Goal: Communication & Community: Share content

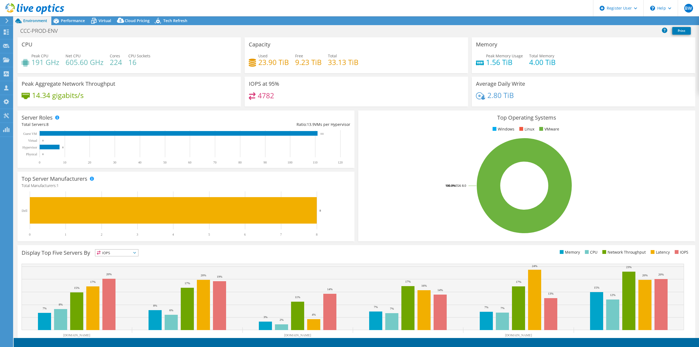
select select "USWest"
select select "USD"
click at [161, 23] on icon at bounding box center [159, 21] width 10 height 11
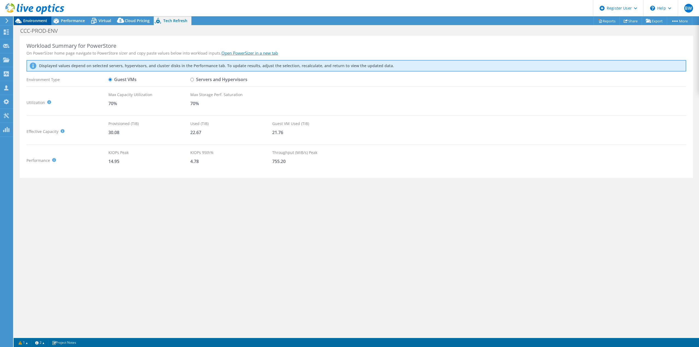
click at [28, 20] on span "Environment" at bounding box center [35, 20] width 24 height 5
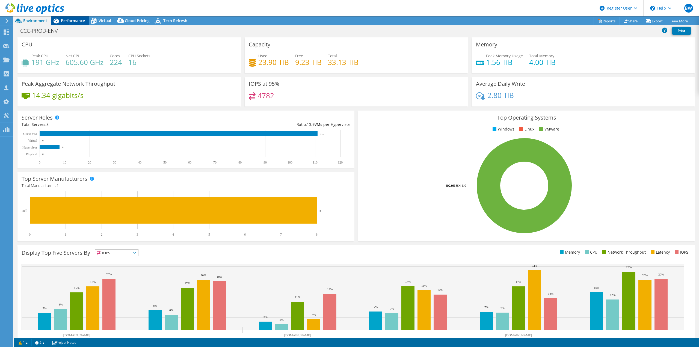
click at [68, 22] on span "Performance" at bounding box center [73, 20] width 24 height 5
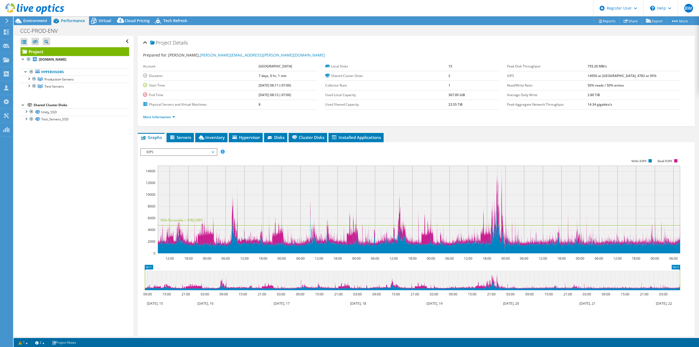
drag, startPoint x: 509, startPoint y: 93, endPoint x: 500, endPoint y: 88, distance: 10.9
drag, startPoint x: 500, startPoint y: 88, endPoint x: 431, endPoint y: 158, distance: 98.1
click at [432, 158] on rect at bounding box center [410, 206] width 540 height 109
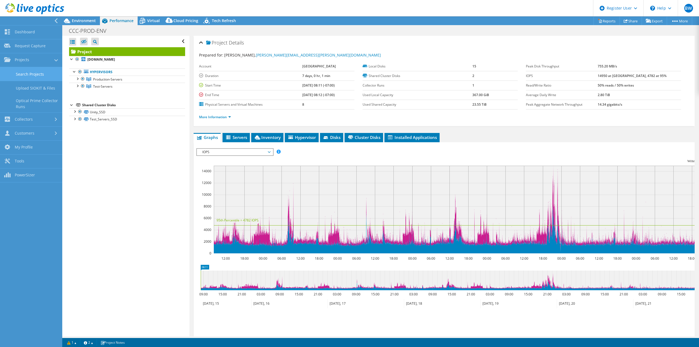
click at [14, 70] on link "Search Projects" at bounding box center [31, 74] width 62 height 14
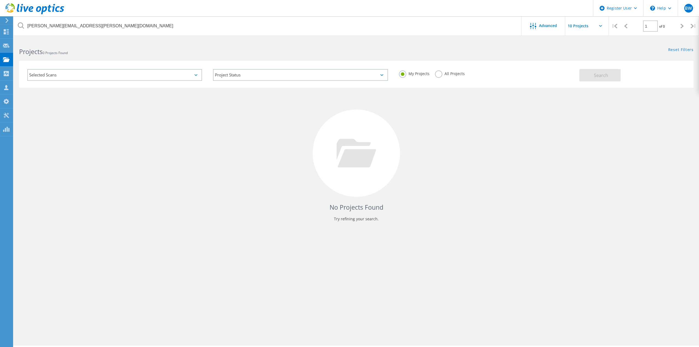
click at [64, 30] on input "[PERSON_NAME][EMAIL_ADDRESS][PERSON_NAME][DOMAIN_NAME]" at bounding box center [268, 25] width 508 height 19
click at [64, 30] on input "[PERSON_NAME][EMAIL_ADDRESS][PERSON_NAME][DOMAIN_NAME]" at bounding box center [266, 25] width 504 height 19
click at [73, 25] on input "[PERSON_NAME][EMAIL_ADDRESS][PERSON_NAME][DOMAIN_NAME]" at bounding box center [266, 25] width 504 height 19
click at [94, 25] on input "[PERSON_NAME][EMAIL_ADDRESS][PERSON_NAME][DOMAIN_NAME]" at bounding box center [266, 25] width 504 height 19
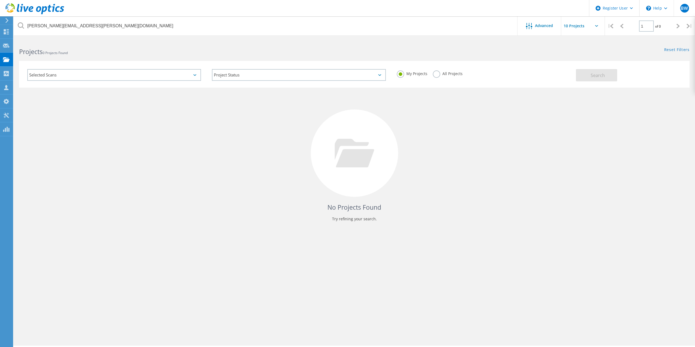
click at [94, 25] on input "[PERSON_NAME][EMAIL_ADDRESS][PERSON_NAME][DOMAIN_NAME]" at bounding box center [266, 25] width 504 height 19
type input "@"
type input "jimray@centerlogic.com"
click at [436, 71] on label "All Projects" at bounding box center [448, 72] width 30 height 5
click at [0, 0] on input "All Projects" at bounding box center [0, 0] width 0 height 0
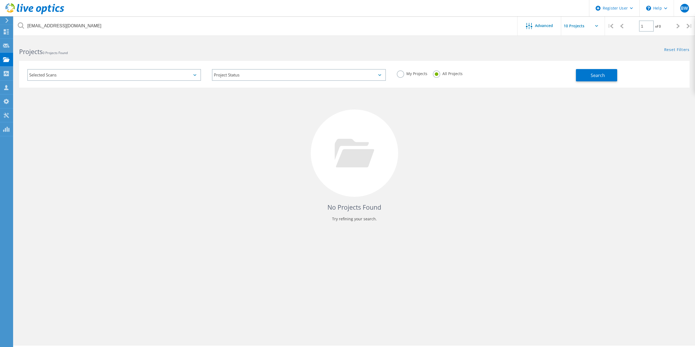
click at [604, 67] on div "Search" at bounding box center [631, 73] width 111 height 18
click at [603, 70] on button "Search" at bounding box center [596, 75] width 41 height 12
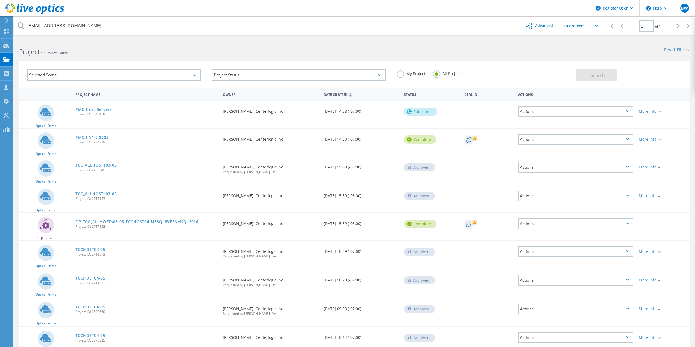
click at [103, 110] on link "PMC Host Servers" at bounding box center [93, 110] width 36 height 4
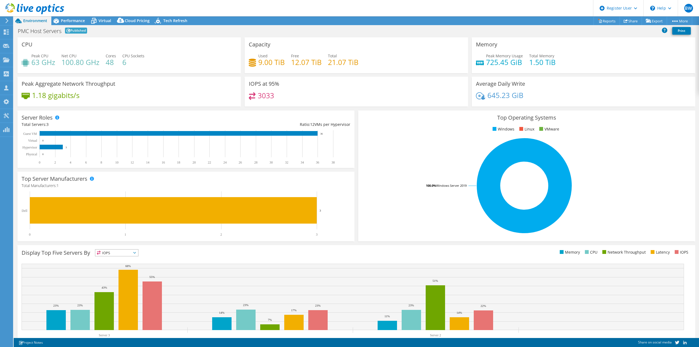
select select "USWest"
select select "USD"
click at [632, 18] on link "Share" at bounding box center [631, 21] width 22 height 8
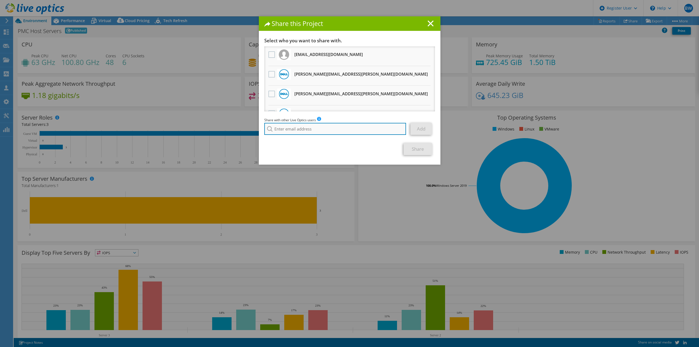
click at [290, 131] on input "search" at bounding box center [335, 129] width 142 height 12
click at [303, 137] on li "Garrett.Sackley@dell.com" at bounding box center [319, 136] width 111 height 7
type input "Garrett.Sackley@dell.com"
click at [423, 130] on link "Add" at bounding box center [422, 129] width 22 height 12
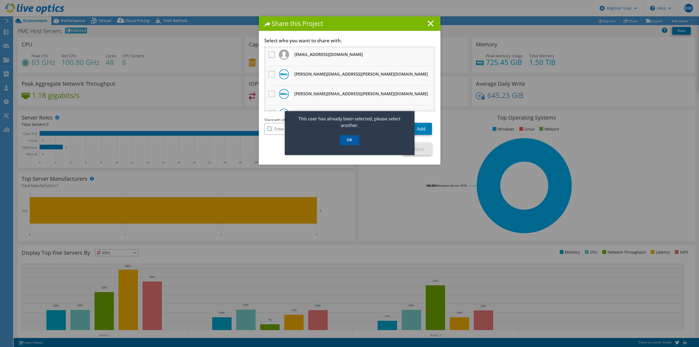
click at [351, 141] on link "OK" at bounding box center [349, 140] width 19 height 10
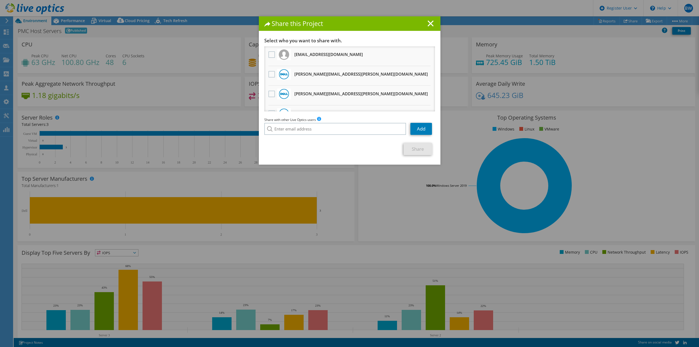
click at [408, 151] on link "Share" at bounding box center [418, 149] width 29 height 12
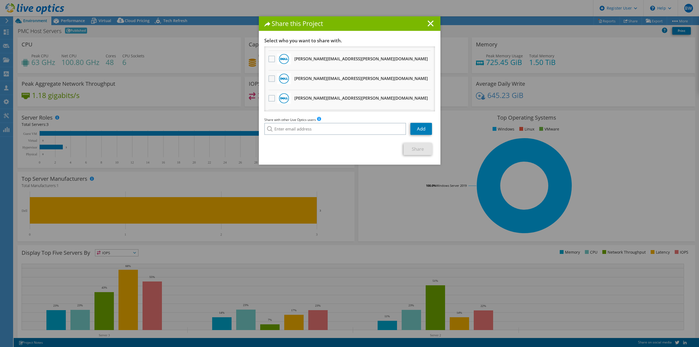
click at [270, 82] on label at bounding box center [273, 78] width 8 height 7
click at [0, 0] on input "checkbox" at bounding box center [0, 0] width 0 height 0
click at [420, 150] on link "Share" at bounding box center [418, 149] width 29 height 12
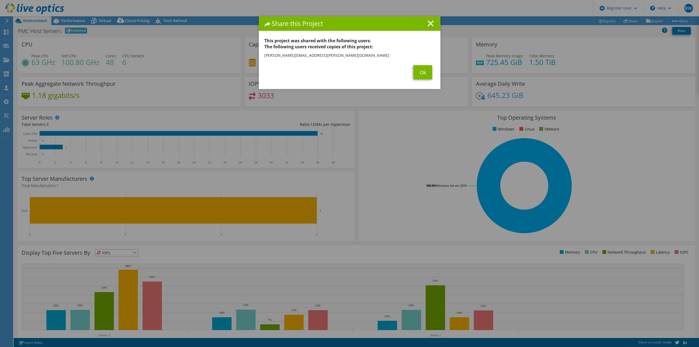
click at [430, 20] on div "Share this Project" at bounding box center [350, 23] width 182 height 14
click at [429, 21] on icon at bounding box center [431, 23] width 6 height 6
